Goal: Task Accomplishment & Management: Complete application form

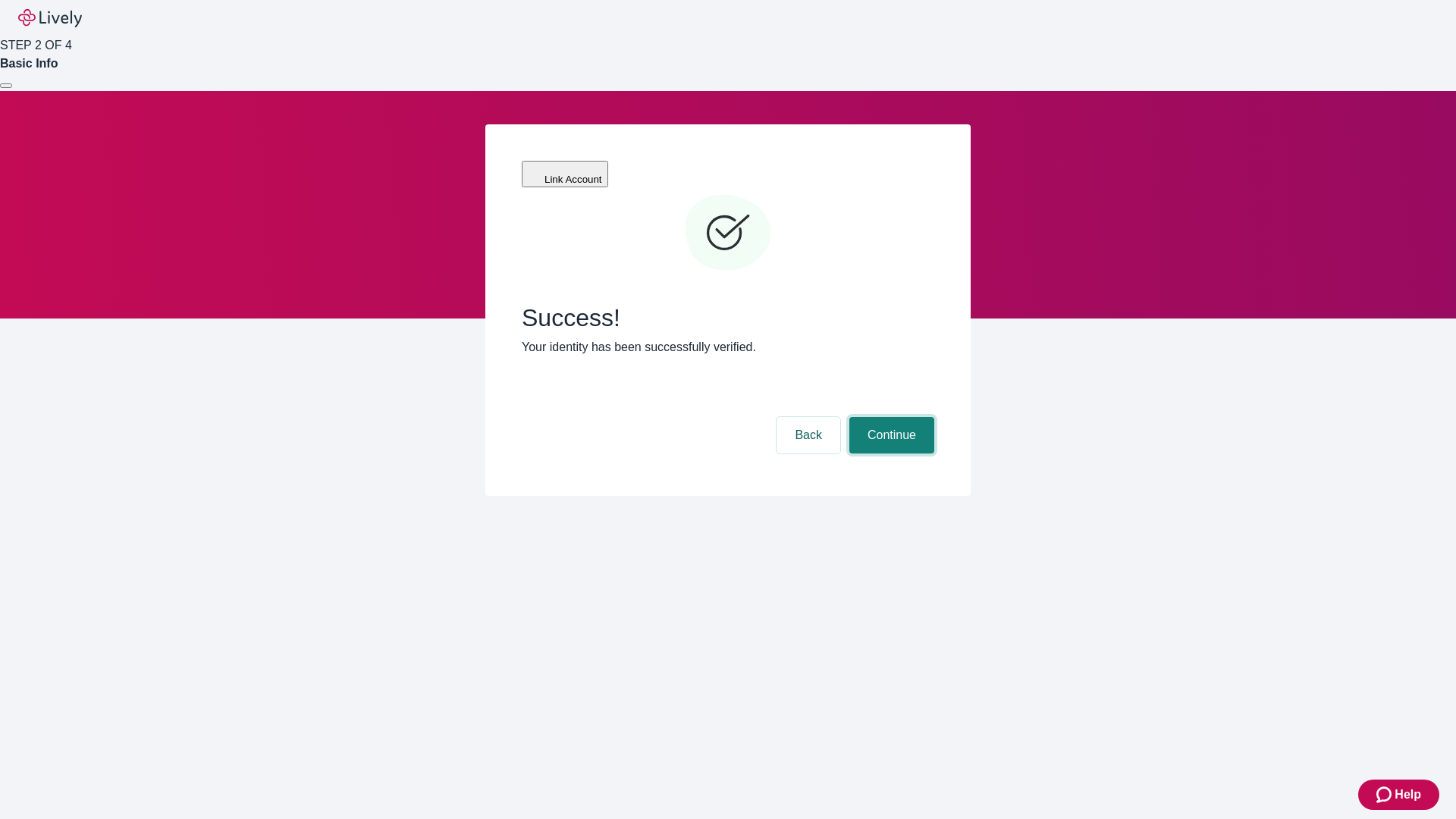
click at [890, 417] on button "Continue" at bounding box center [892, 435] width 85 height 36
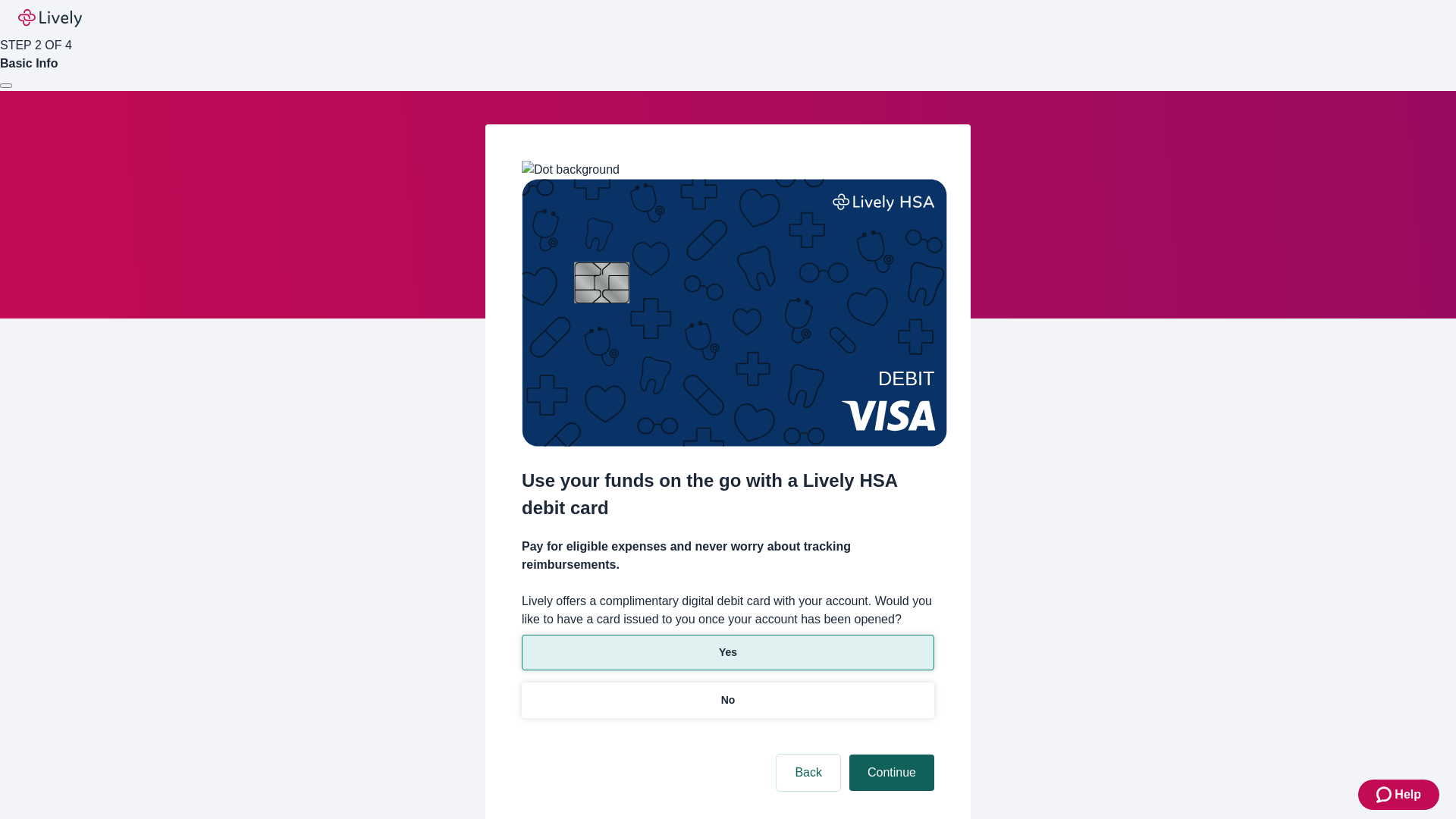
click at [727, 645] on p "Yes" at bounding box center [728, 653] width 18 height 16
click at [890, 755] on button "Continue" at bounding box center [892, 773] width 85 height 36
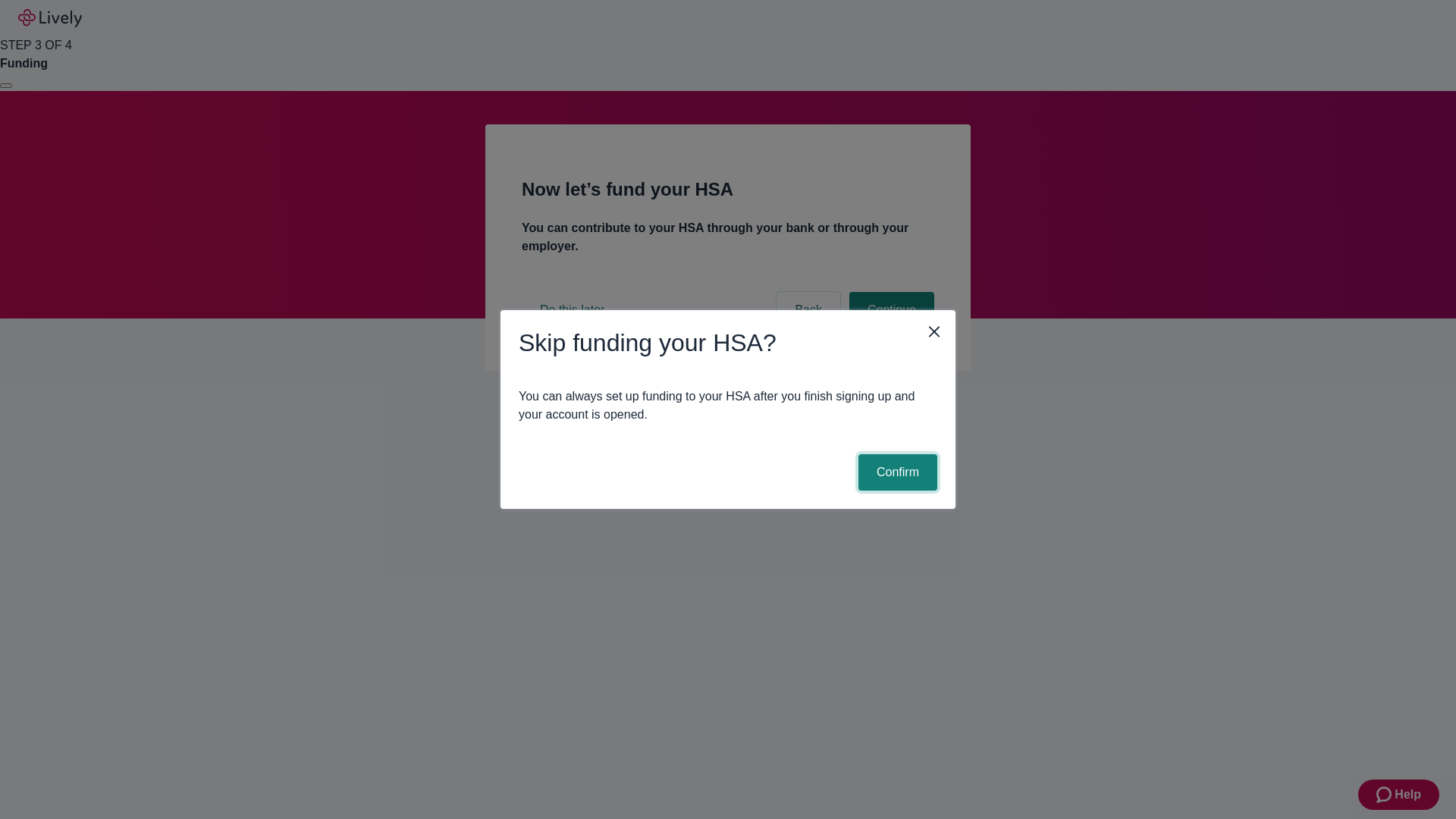
click at [896, 473] on button "Confirm" at bounding box center [898, 472] width 79 height 36
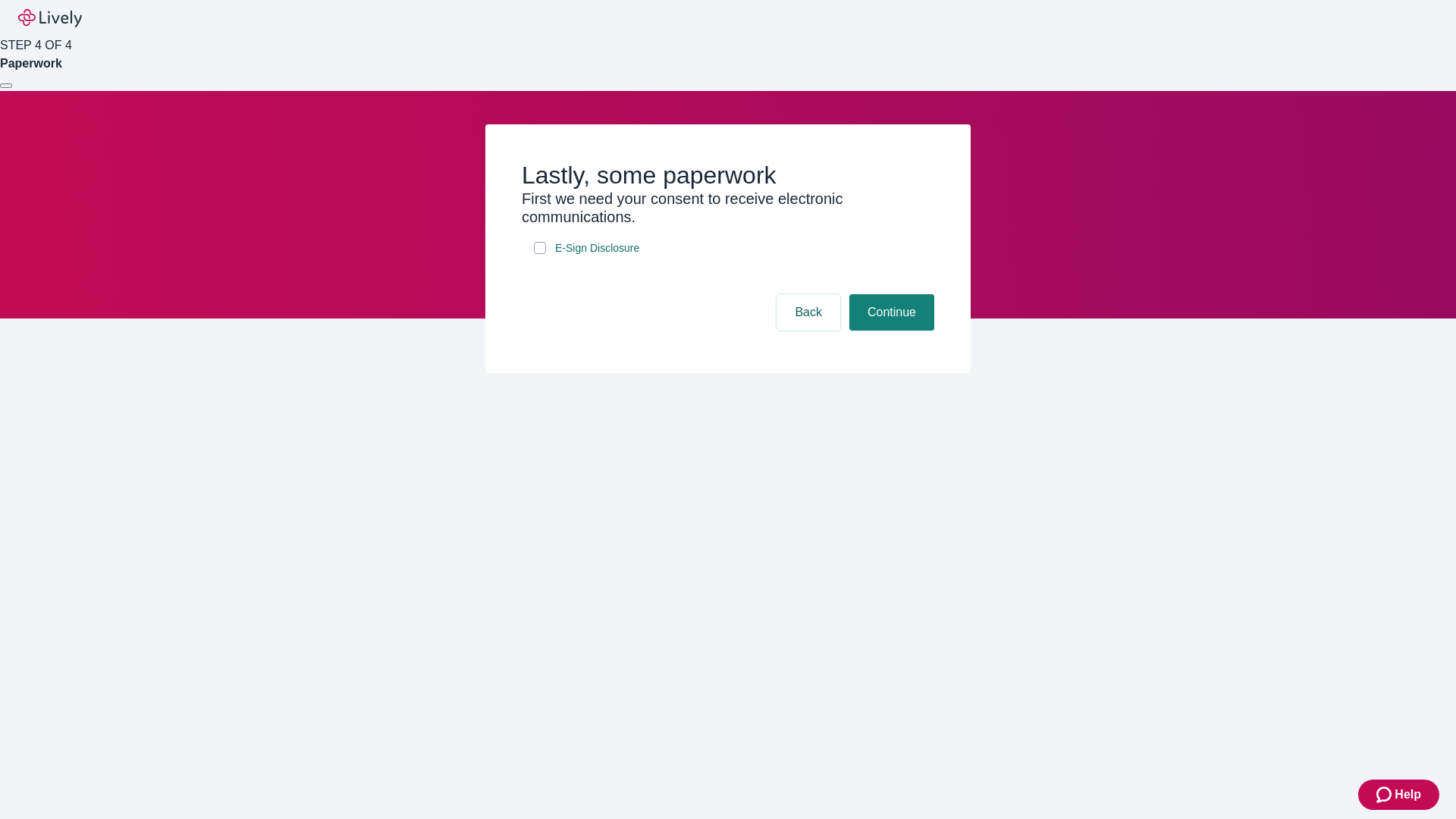
click at [540, 254] on input "E-Sign Disclosure" at bounding box center [540, 247] width 12 height 12
checkbox input "true"
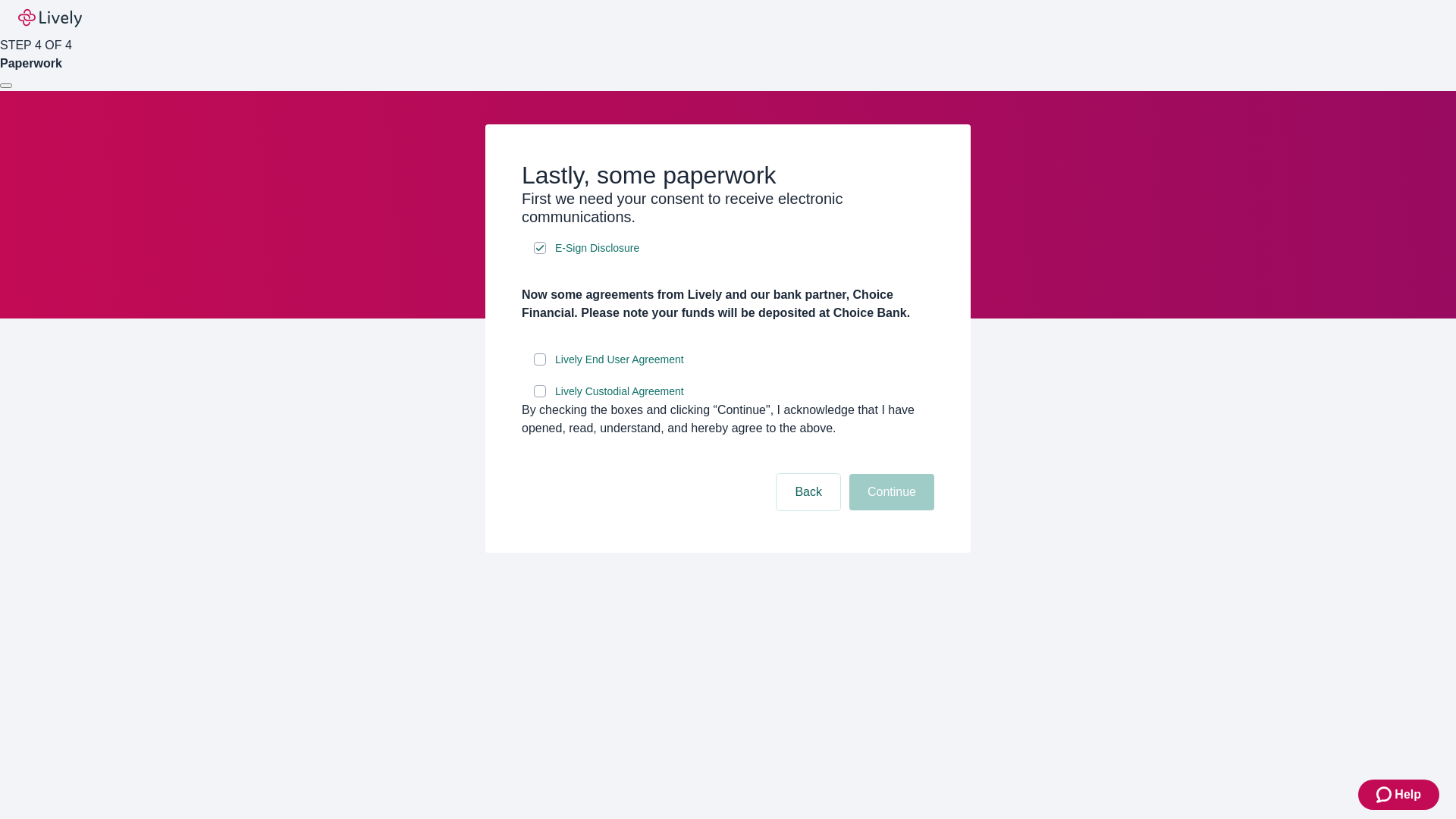
click at [540, 365] on input "Lively End User Agreement" at bounding box center [540, 359] width 12 height 12
checkbox input "true"
click at [540, 397] on input "Lively Custodial Agreement" at bounding box center [540, 391] width 12 height 12
checkbox input "true"
click at [890, 510] on button "Continue" at bounding box center [892, 492] width 85 height 36
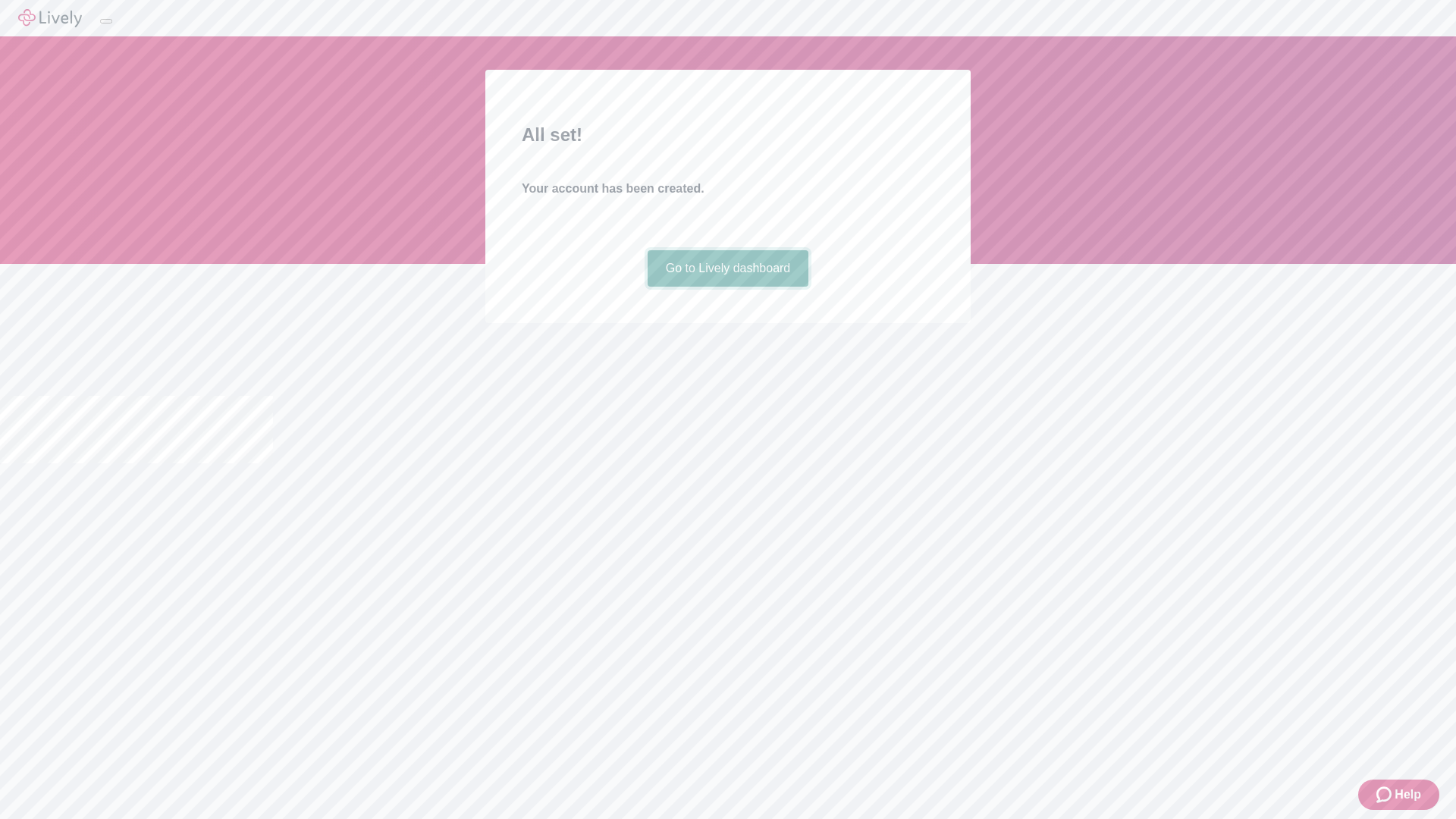
click at [727, 287] on link "Go to Lively dashboard" at bounding box center [729, 269] width 162 height 36
